Goal: Task Accomplishment & Management: Manage account settings

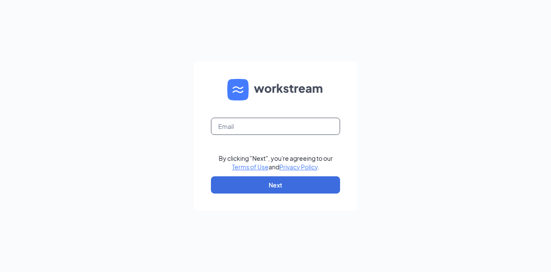
click at [251, 130] on input "text" at bounding box center [275, 125] width 129 height 17
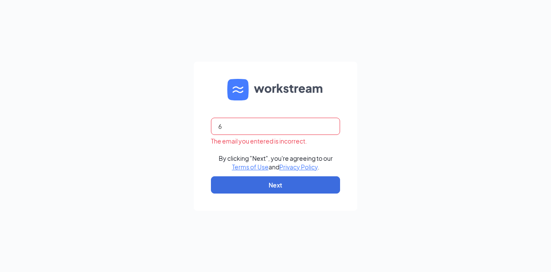
type input "[EMAIL_ADDRESS][DOMAIN_NAME]"
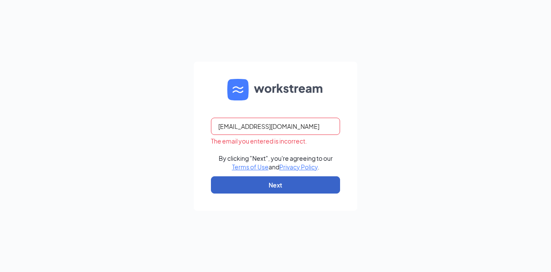
click at [258, 182] on button "Next" at bounding box center [275, 184] width 129 height 17
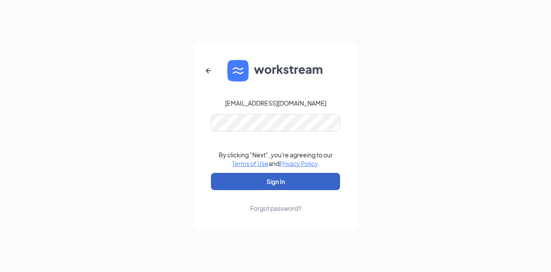
click at [280, 181] on button "Sign In" at bounding box center [275, 181] width 129 height 17
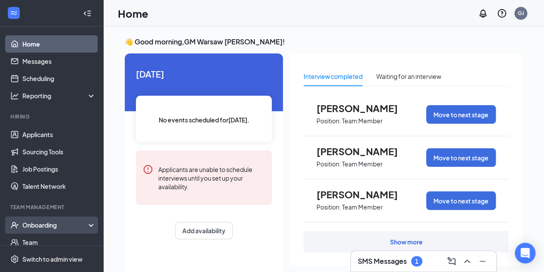
click at [45, 219] on div "Onboarding" at bounding box center [51, 224] width 103 height 17
click at [43, 241] on link "Overview" at bounding box center [59, 241] width 74 height 17
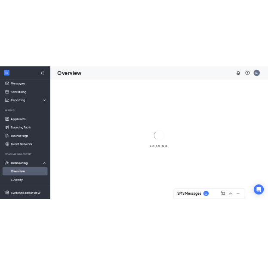
scroll to position [29, 0]
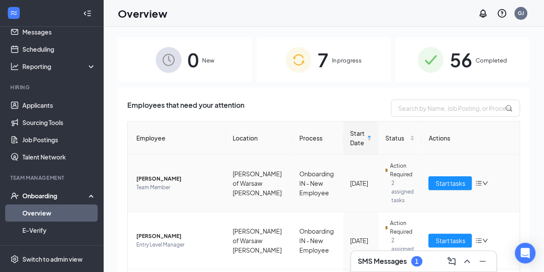
click at [166, 179] on span "Dabria L Dewells" at bounding box center [177, 178] width 83 height 9
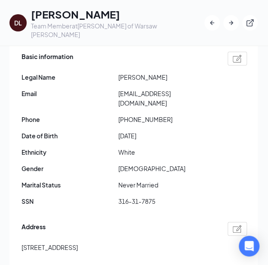
scroll to position [97, 0]
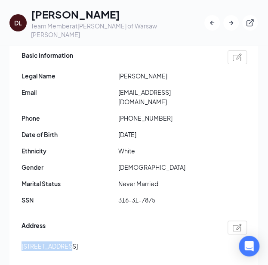
drag, startPoint x: 65, startPoint y: 227, endPoint x: 22, endPoint y: 228, distance: 43.0
click at [22, 241] on span "105 Senior Way Cromwell IN US 46732" at bounding box center [50, 245] width 56 height 9
copy span "105 Senior Way"
click at [206, 21] on button "button" at bounding box center [211, 22] width 15 height 15
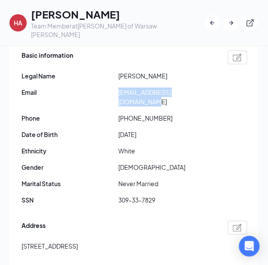
drag, startPoint x: 118, startPoint y: 81, endPoint x: 207, endPoint y: 79, distance: 89.1
click at [207, 87] on div "Email haydenwillard689@gmail.com" at bounding box center [134, 96] width 225 height 19
copy div "haydenwillard689@gmail.com"
